Goal: Information Seeking & Learning: Learn about a topic

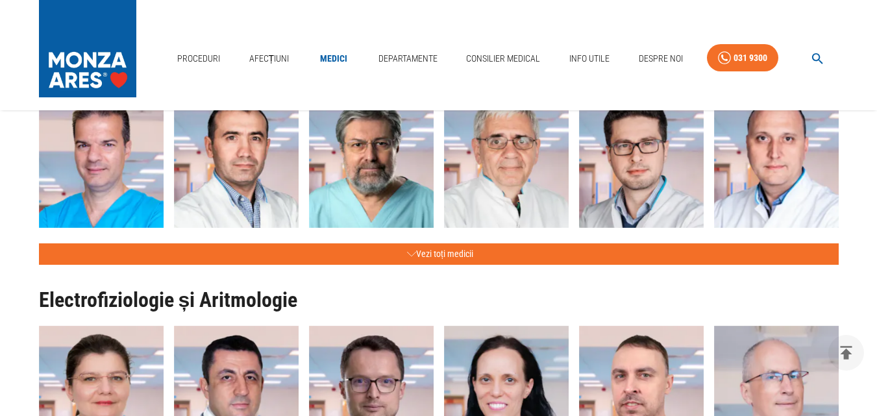
scroll to position [2857, 0]
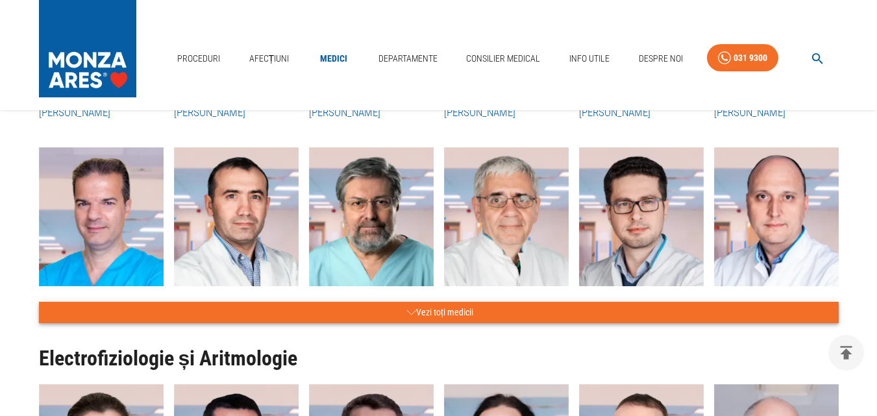
click at [447, 322] on button "Vezi toți medicii" at bounding box center [439, 312] width 800 height 21
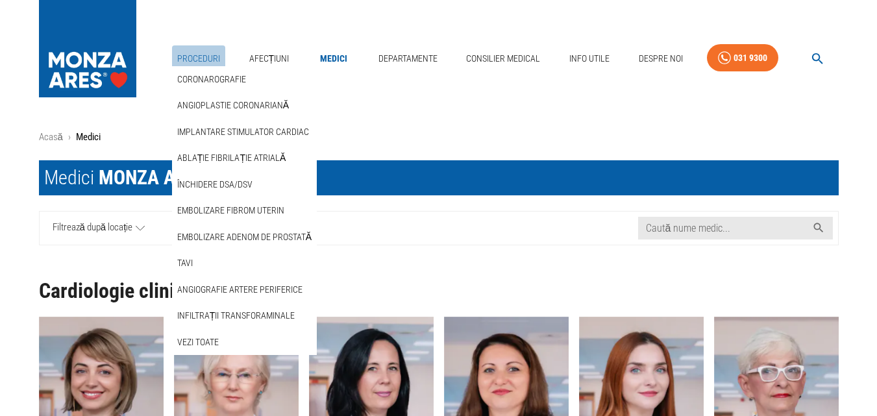
click at [206, 55] on link "Proceduri" at bounding box center [198, 58] width 53 height 27
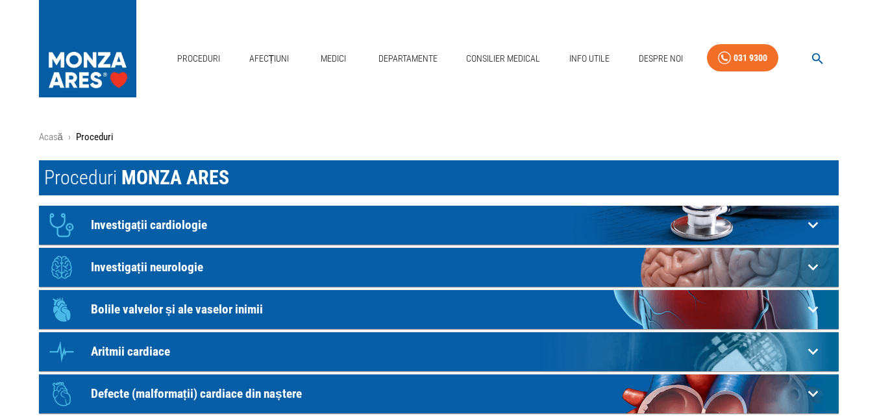
click at [191, 306] on p "Bolile valvelor și ale vaselor inimii" at bounding box center [447, 310] width 712 height 14
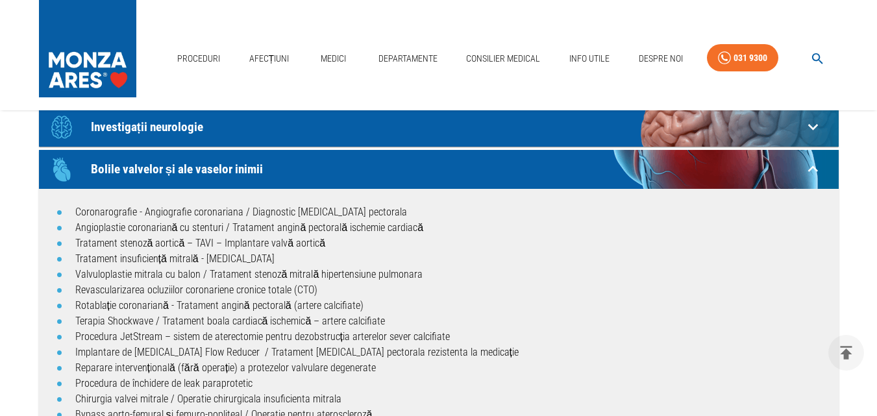
scroll to position [130, 0]
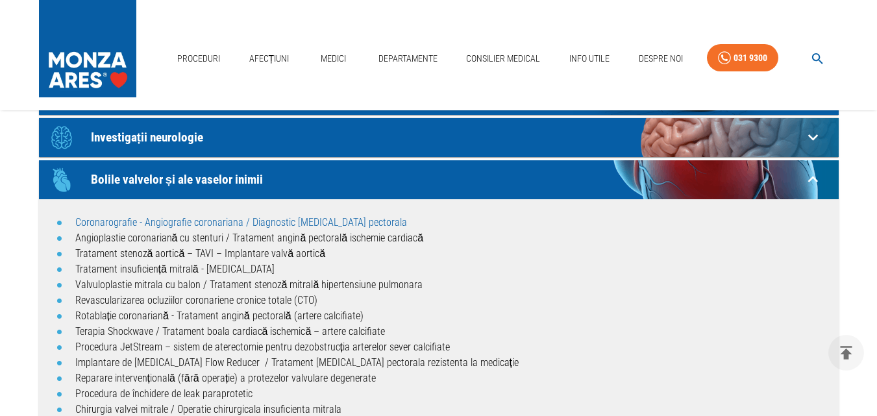
click at [173, 218] on link "Coronarografie - Angiografie coronariana / Diagnostic [MEDICAL_DATA] pectorala" at bounding box center [241, 222] width 332 height 12
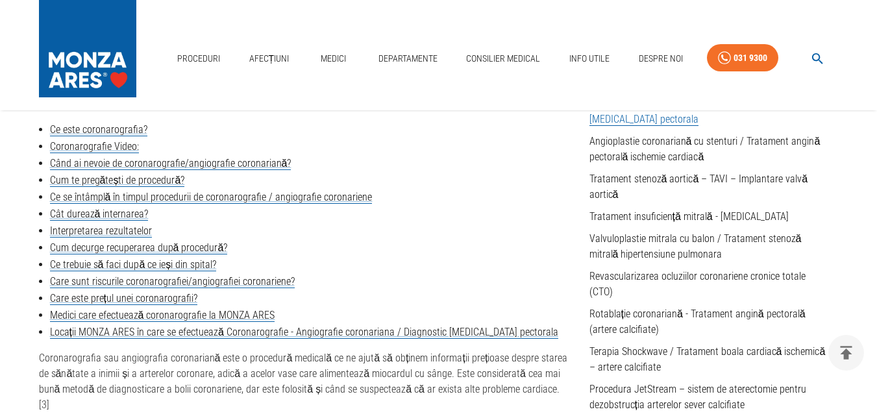
scroll to position [325, 0]
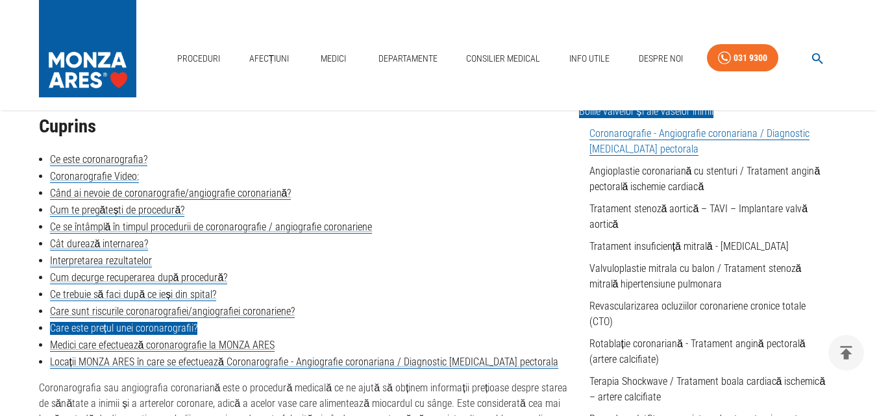
click at [163, 324] on link "Care este prețul unei coronarografii?" at bounding box center [123, 328] width 147 height 13
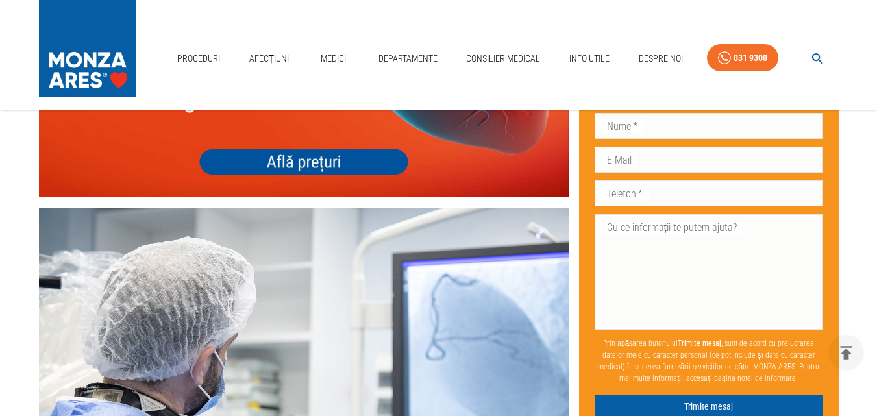
scroll to position [3774, 0]
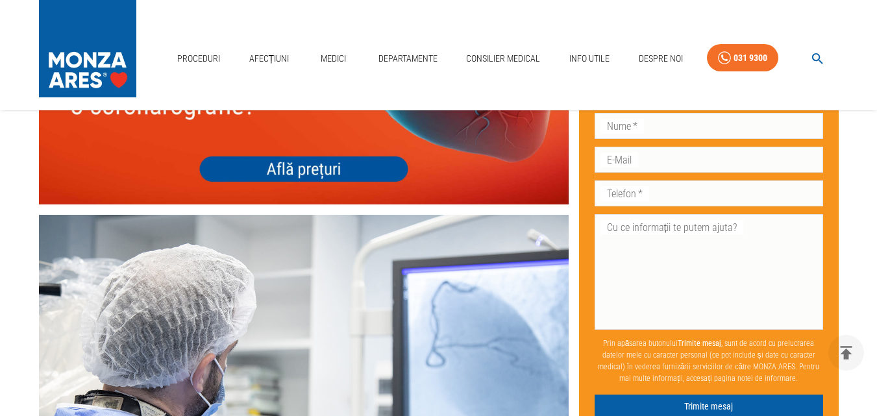
click at [352, 205] on img at bounding box center [304, 99] width 530 height 212
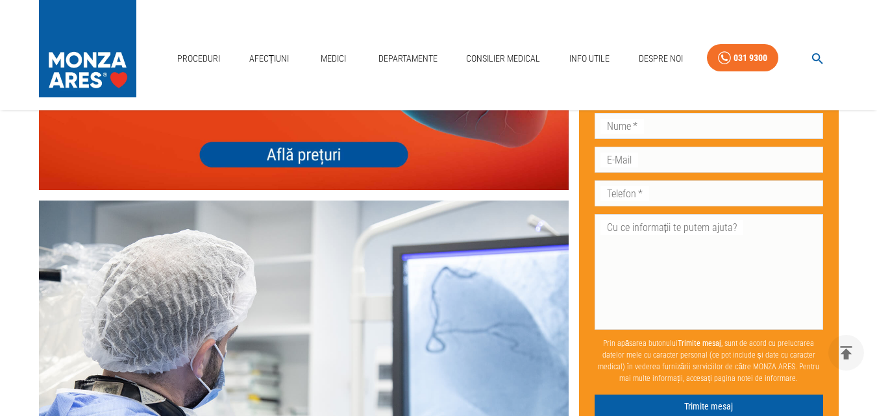
scroll to position [3711, 0]
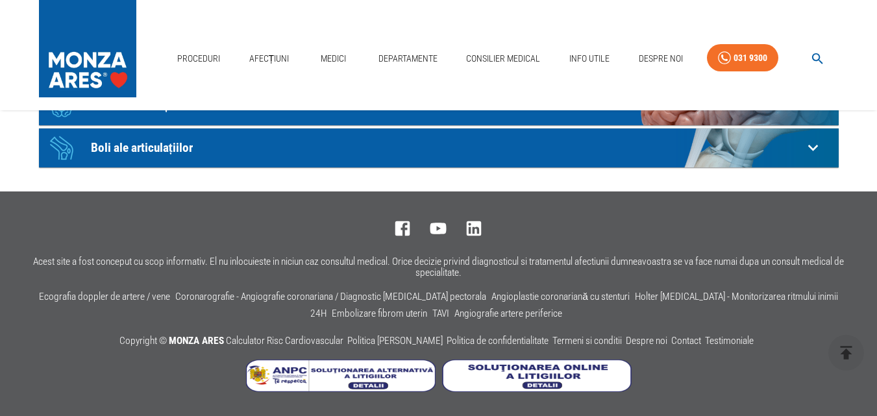
scroll to position [130, 0]
